Goal: Go to known website: Access a specific website the user already knows

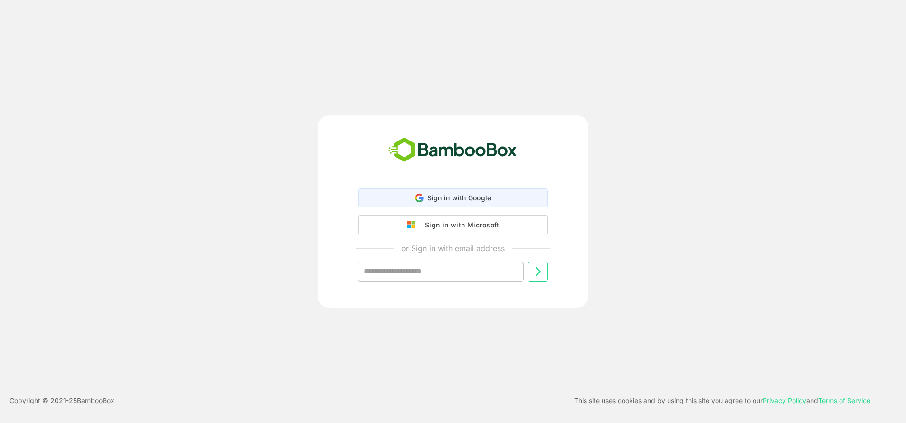
click at [466, 199] on span "Sign in with Google" at bounding box center [459, 198] width 64 height 8
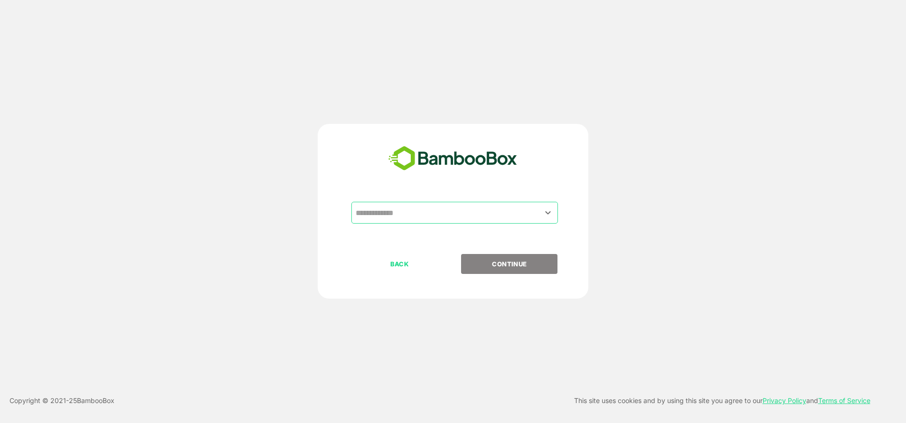
click at [461, 224] on div "​" at bounding box center [454, 213] width 206 height 22
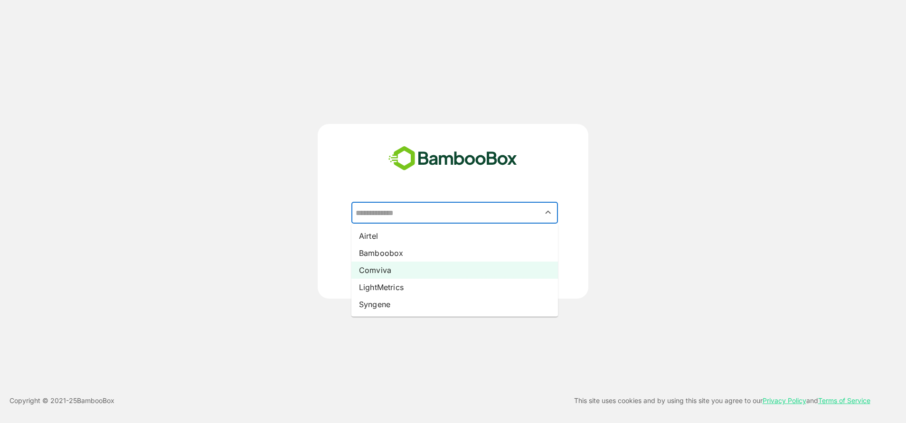
click at [387, 274] on li "Comviva" at bounding box center [454, 270] width 206 height 17
type input "*******"
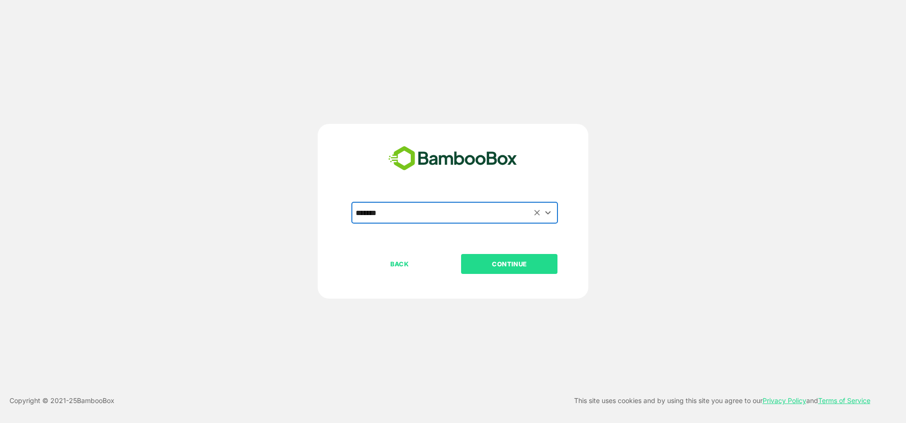
click at [487, 265] on p "CONTINUE" at bounding box center [509, 264] width 95 height 10
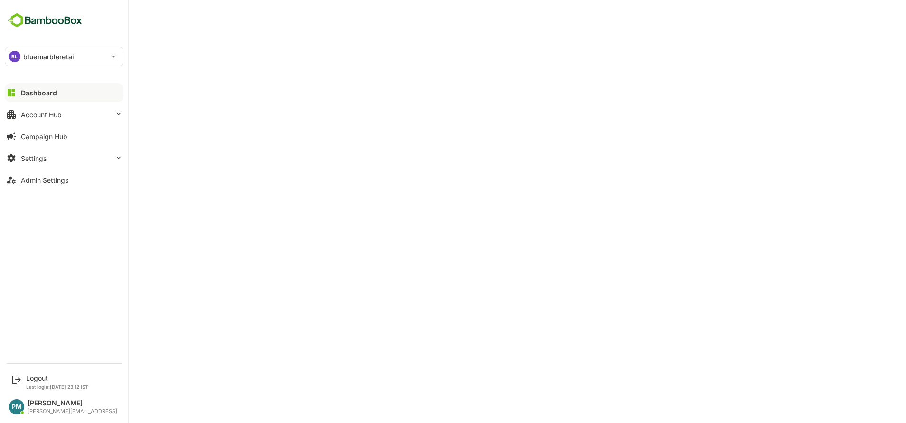
click at [29, 54] on p "bluemarbleretail" at bounding box center [49, 57] width 53 height 10
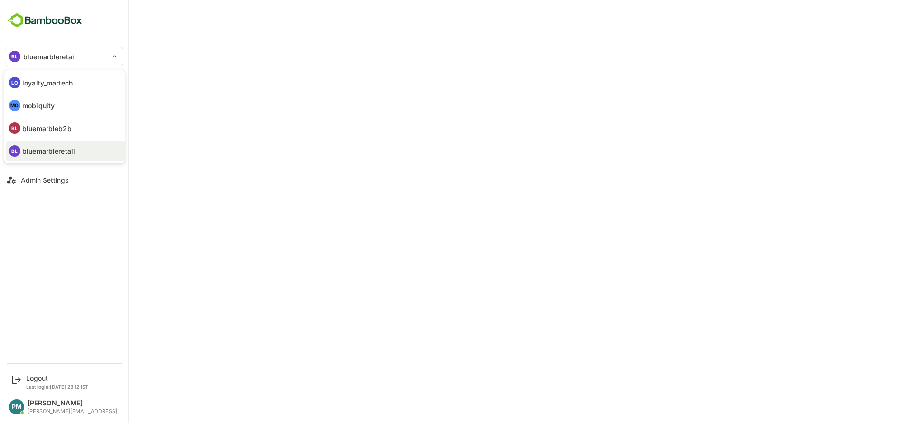
click at [57, 131] on p "bluemarbleb2b" at bounding box center [46, 128] width 49 height 10
